Goal: Navigation & Orientation: Find specific page/section

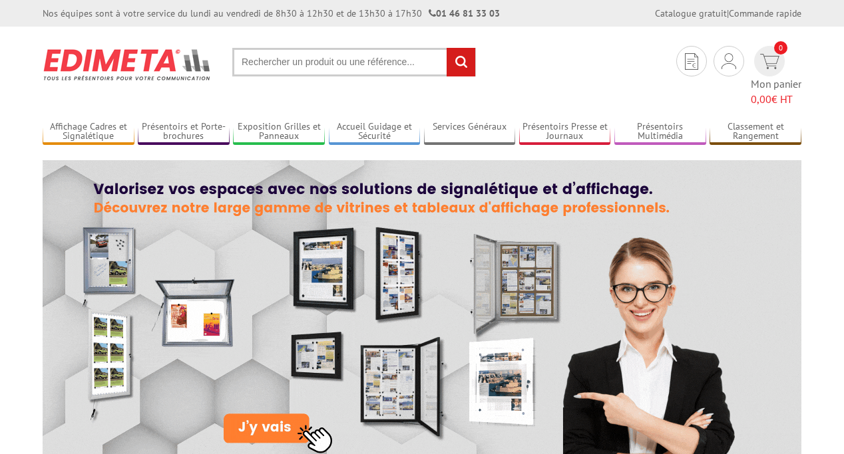
click at [0, 0] on div "Nos équipes sont à votre service du [DATE] au [DATE] de 8h30 à 12h30 et de 13h3…" at bounding box center [422, 13] width 844 height 27
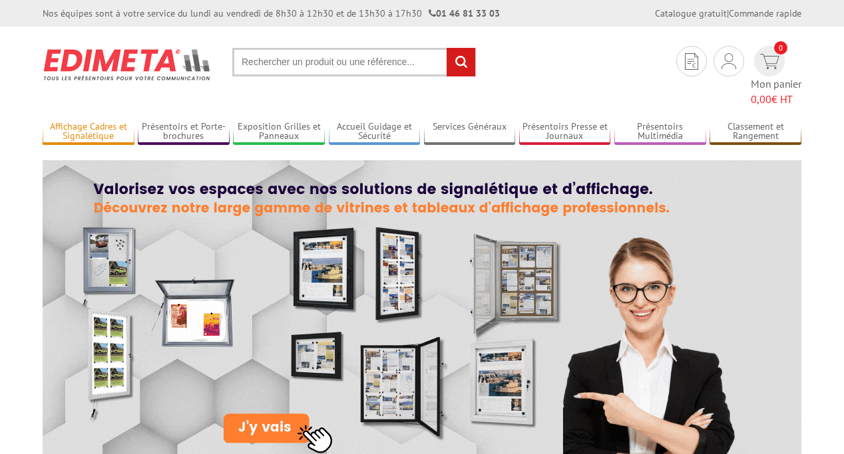
click at [88, 121] on link "Affichage Cadres et Signalétique" at bounding box center [89, 132] width 92 height 22
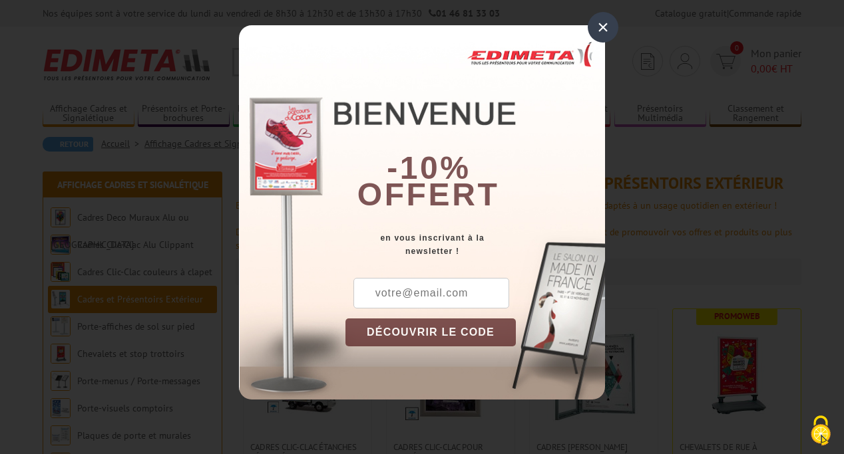
click at [603, 27] on div "×" at bounding box center [603, 27] width 31 height 31
